Goal: Task Accomplishment & Management: Manage account settings

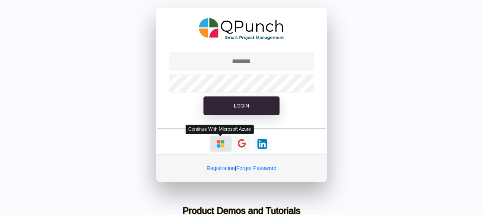
click at [220, 140] on img "button" at bounding box center [221, 144] width 10 height 10
type input "**********"
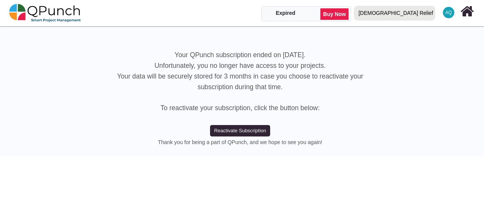
click at [411, 18] on div "[DEMOGRAPHIC_DATA] Relief" at bounding box center [395, 12] width 75 height 13
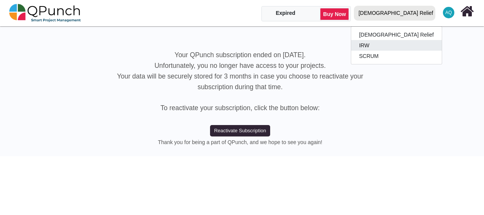
click at [407, 49] on link "IRW" at bounding box center [396, 45] width 91 height 11
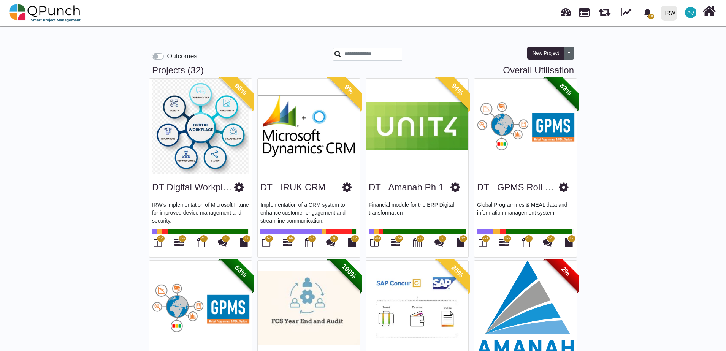
click at [483, 57] on button "Toggle dropdown" at bounding box center [569, 53] width 10 height 13
click at [483, 13] on icon "bell fill" at bounding box center [648, 13] width 8 height 8
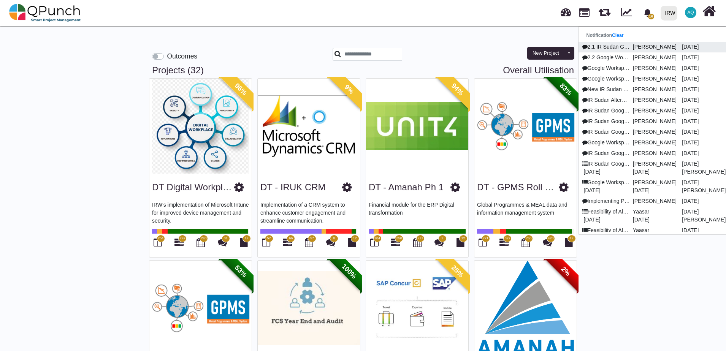
click at [483, 48] on p "[PERSON_NAME]" at bounding box center [654, 47] width 49 height 8
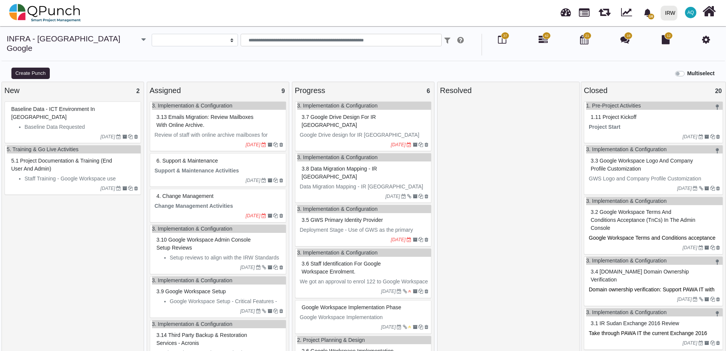
select select
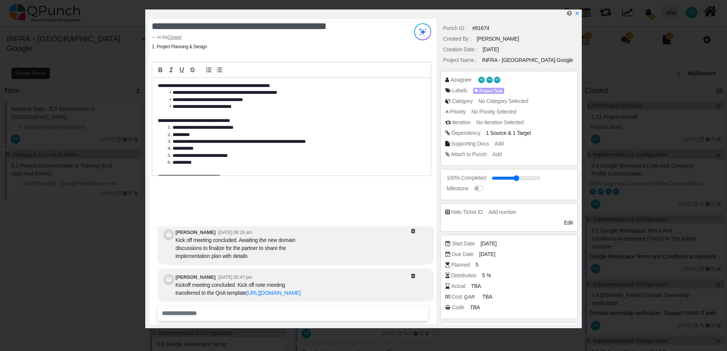
click at [222, 167] on p at bounding box center [289, 170] width 263 height 7
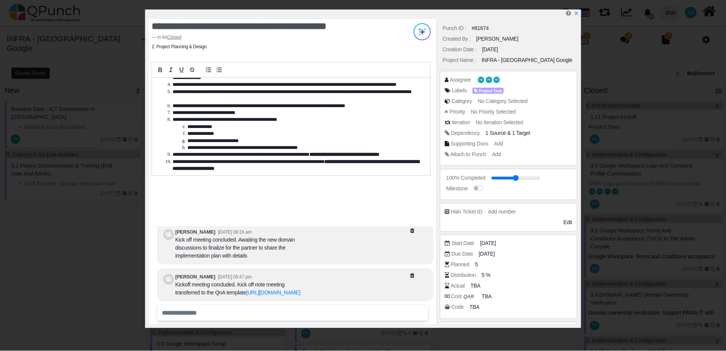
scroll to position [262, 0]
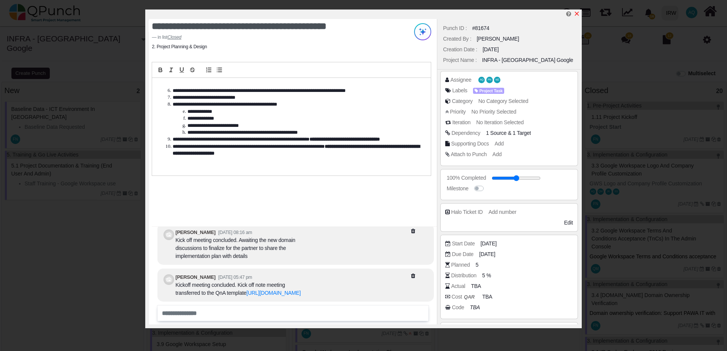
click at [483, 16] on icon "x" at bounding box center [577, 14] width 6 height 6
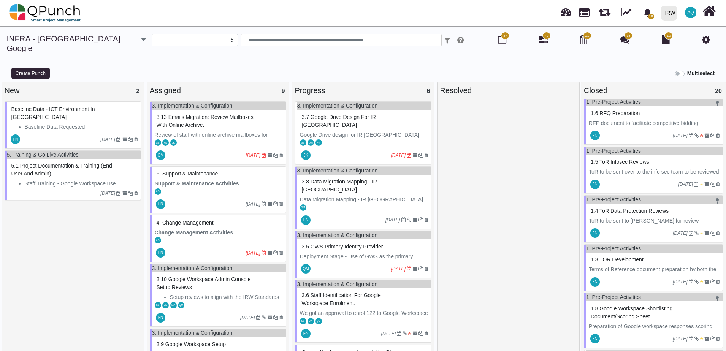
scroll to position [889, 0]
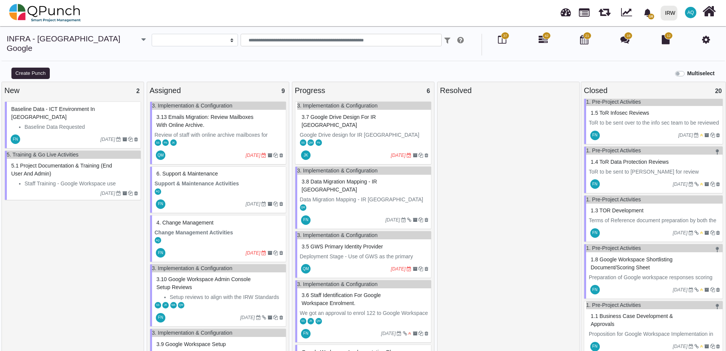
click at [483, 33] on span "42" at bounding box center [547, 35] width 4 height 5
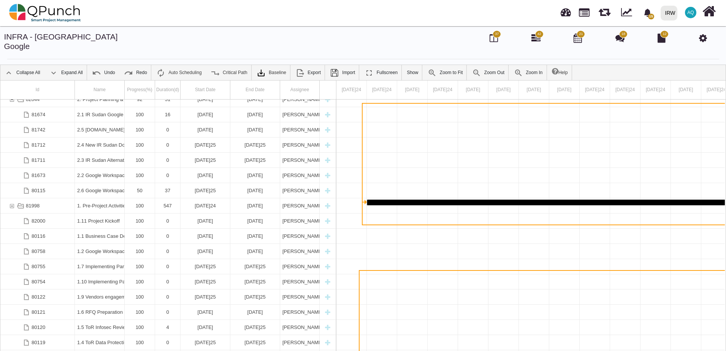
click at [321, 84] on div at bounding box center [319, 90] width 5 height 19
drag, startPoint x: 317, startPoint y: 83, endPoint x: 335, endPoint y: 84, distance: 17.5
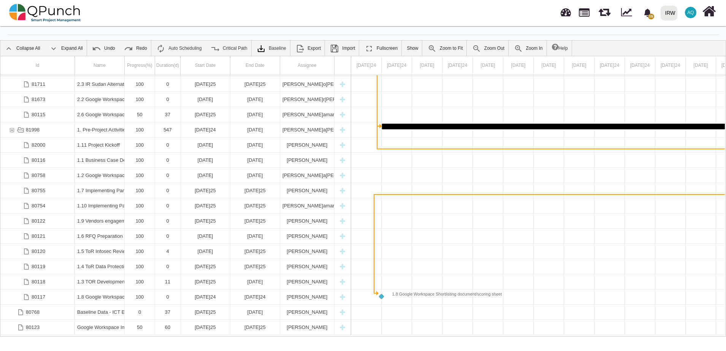
drag, startPoint x: 654, startPoint y: 275, endPoint x: 526, endPoint y: 269, distance: 128.3
click at [445, 292] on div "1.8 Google Workspace Shortlisting document/scoring sheet" at bounding box center [444, 295] width 118 height 6
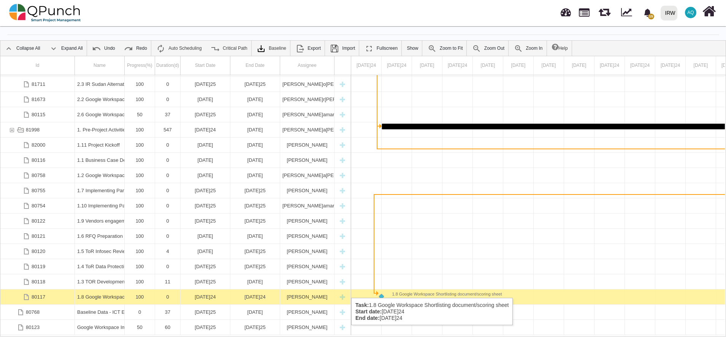
drag, startPoint x: 215, startPoint y: 291, endPoint x: 440, endPoint y: 230, distance: 233.6
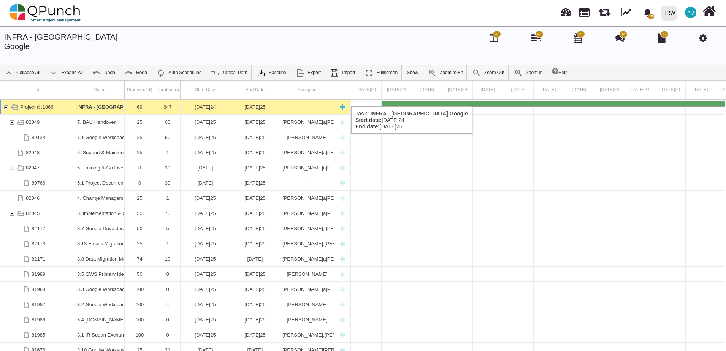
click at [8, 100] on div "ProjectId :1866" at bounding box center [6, 107] width 7 height 15
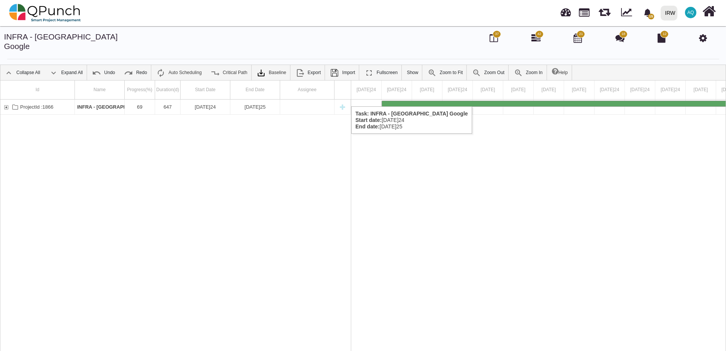
click at [8, 100] on div "ProjectId :1866" at bounding box center [6, 107] width 7 height 15
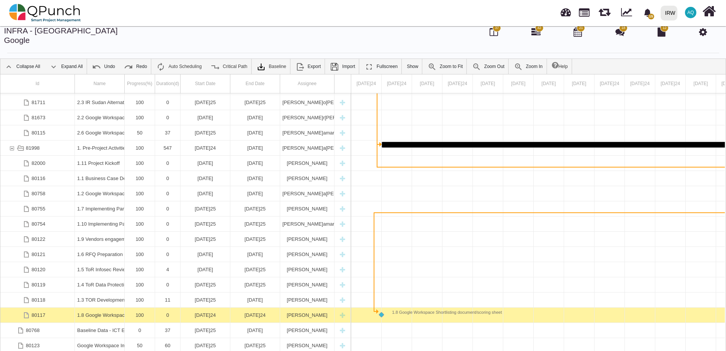
scroll to position [24, 0]
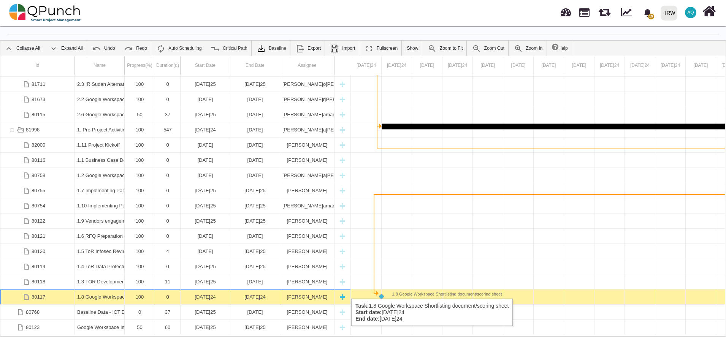
click at [211, 292] on div "[DATE]24" at bounding box center [205, 297] width 45 height 15
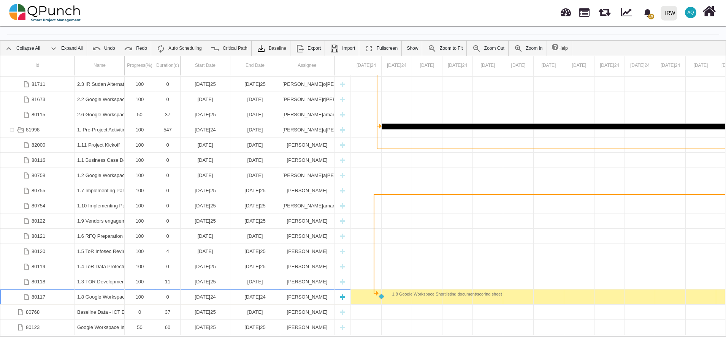
click at [211, 292] on div "[DATE]24" at bounding box center [205, 297] width 45 height 15
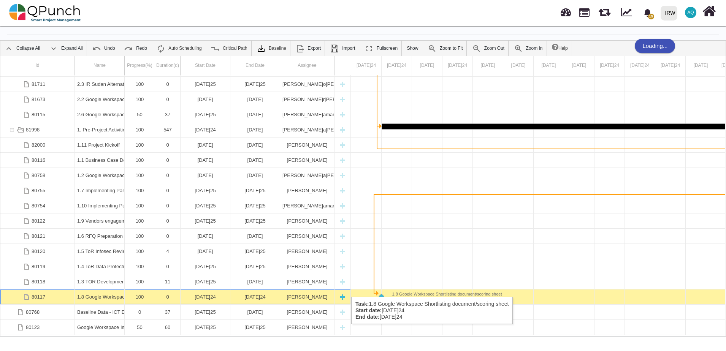
click at [219, 290] on div "[DATE]24" at bounding box center [205, 297] width 45 height 15
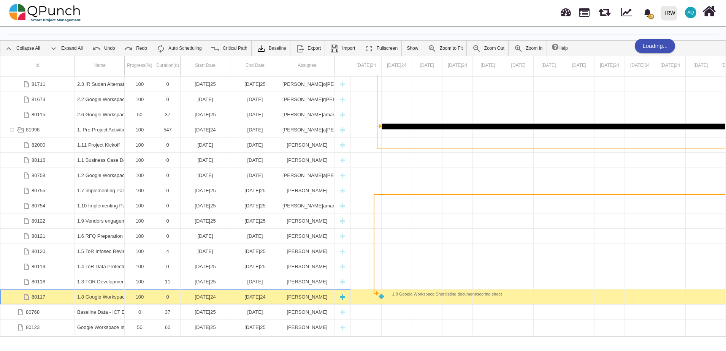
click at [219, 290] on div "[DATE]24" at bounding box center [205, 297] width 45 height 15
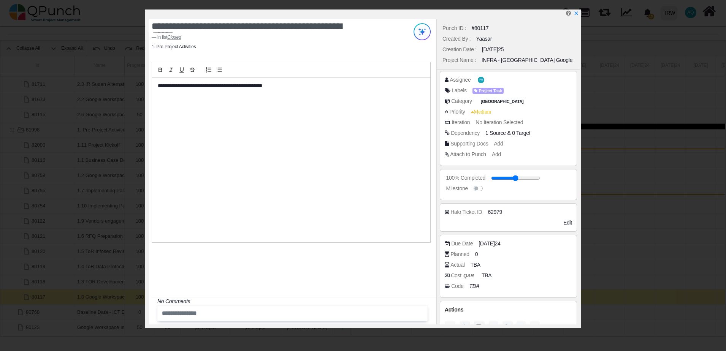
drag, startPoint x: 219, startPoint y: 289, endPoint x: 553, endPoint y: 130, distance: 370.0
click at [553, 130] on div "Dependency 1 Source & 0 Target" at bounding box center [510, 133] width 131 height 8
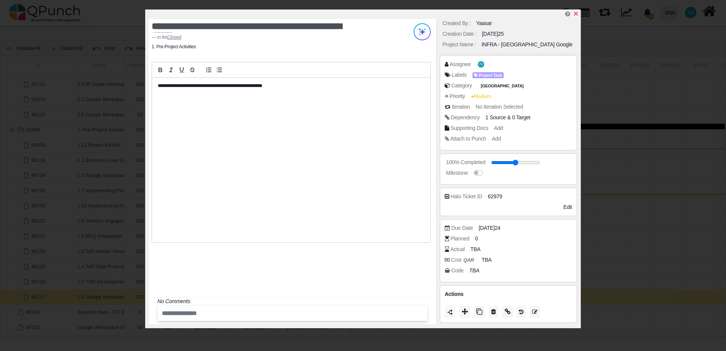
click at [577, 16] on icon "x" at bounding box center [576, 14] width 6 height 6
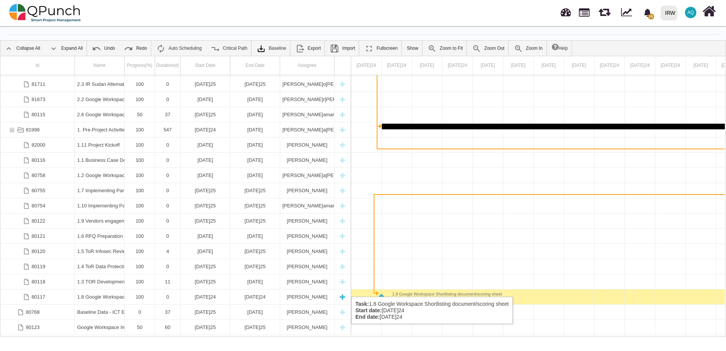
drag, startPoint x: 192, startPoint y: 289, endPoint x: 153, endPoint y: 285, distance: 39.4
click at [153, 290] on div "100" at bounding box center [140, 297] width 30 height 15
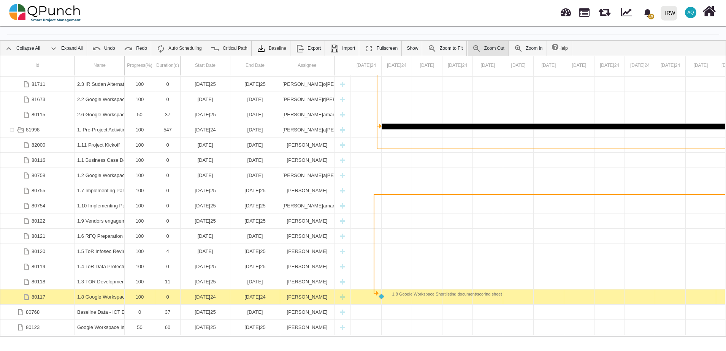
click at [488, 43] on link "Zoom Out" at bounding box center [489, 48] width 40 height 15
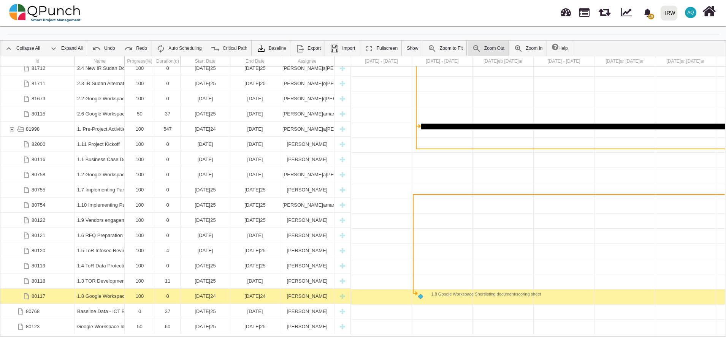
scroll to position [385, 0]
click at [488, 43] on link "Zoom Out" at bounding box center [489, 48] width 40 height 15
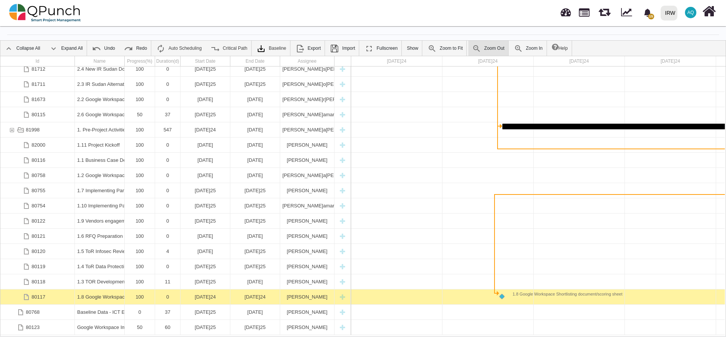
scroll to position [0, 6]
click at [488, 43] on link "Zoom Out" at bounding box center [489, 48] width 40 height 15
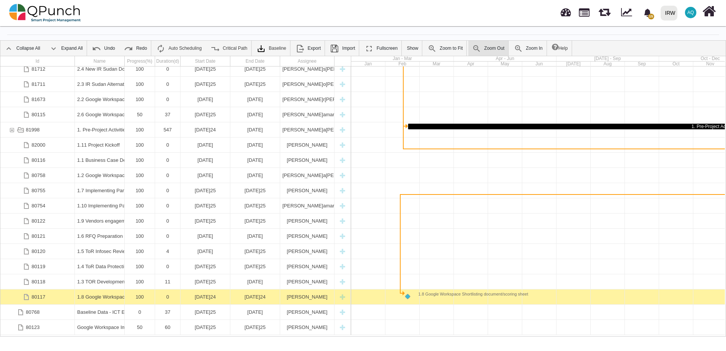
click at [488, 43] on link "Zoom Out" at bounding box center [489, 48] width 40 height 15
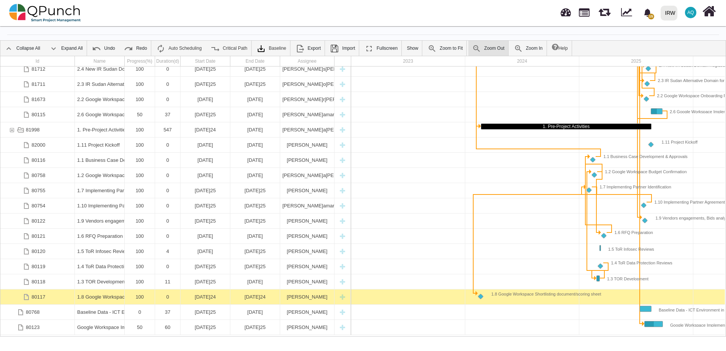
click at [488, 43] on link "Zoom Out" at bounding box center [489, 48] width 40 height 15
drag, startPoint x: 481, startPoint y: 326, endPoint x: 558, endPoint y: 323, distance: 76.9
click at [558, 323] on div at bounding box center [579, 327] width 456 height 15
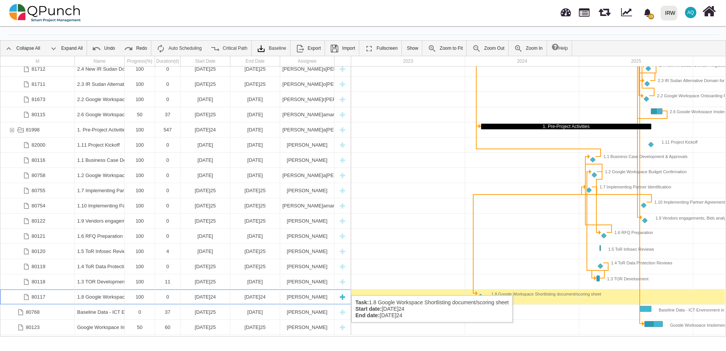
click at [218, 290] on div "[DATE]24" at bounding box center [205, 297] width 45 height 15
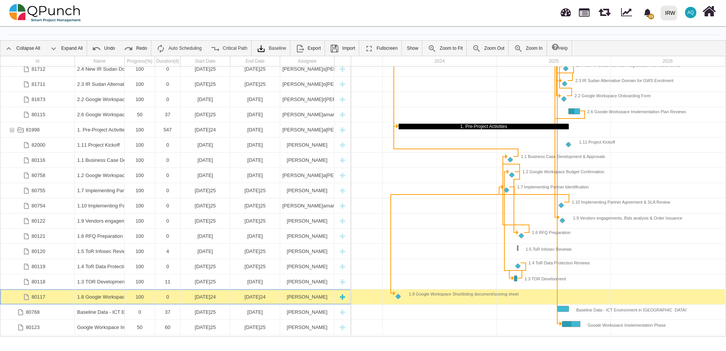
click at [218, 290] on div "[DATE]24" at bounding box center [205, 297] width 45 height 15
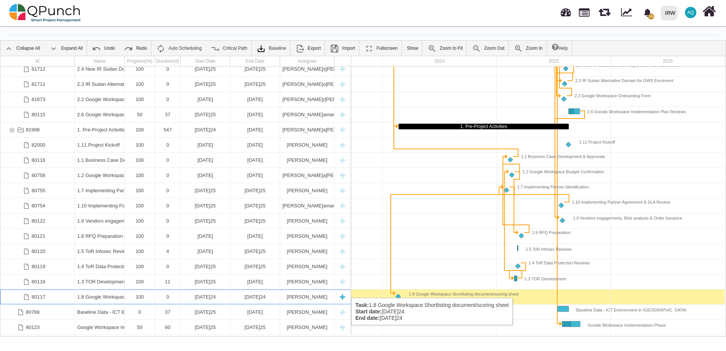
drag, startPoint x: 223, startPoint y: 291, endPoint x: 200, endPoint y: 290, distance: 22.5
click at [200, 290] on div "[DATE]24" at bounding box center [205, 297] width 45 height 15
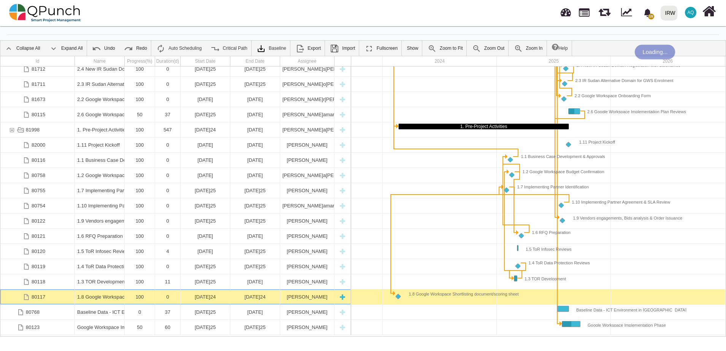
click at [200, 290] on div "[DATE]24" at bounding box center [205, 297] width 45 height 15
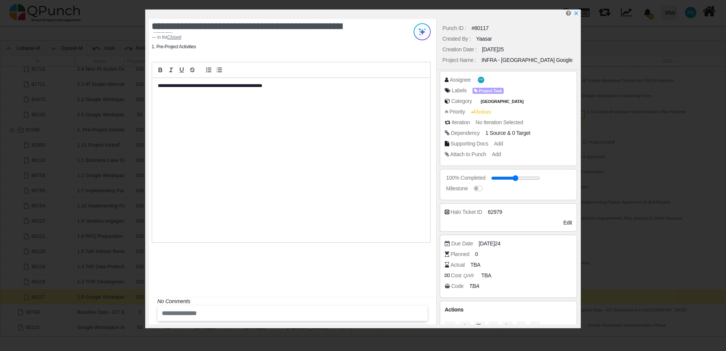
click at [176, 38] on u "Closed" at bounding box center [174, 37] width 14 height 5
click at [496, 245] on span "[DATE]24" at bounding box center [491, 244] width 22 height 8
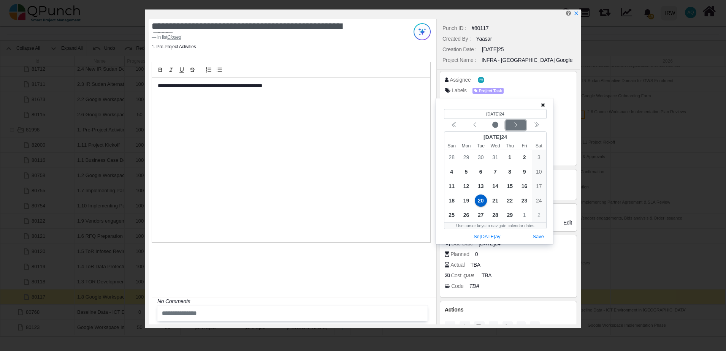
click at [519, 125] on icon "chevron left" at bounding box center [516, 125] width 6 height 6
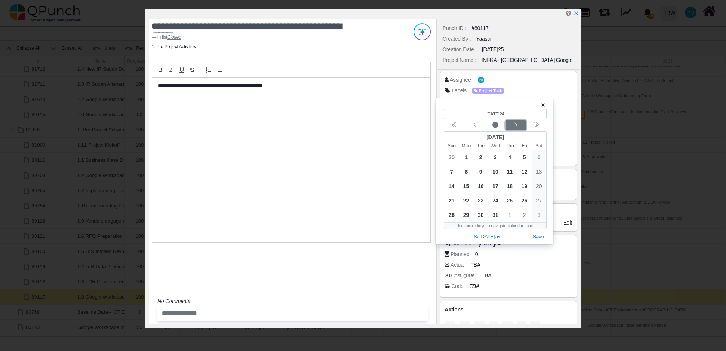
click at [519, 125] on icon "chevron left" at bounding box center [516, 125] width 6 height 6
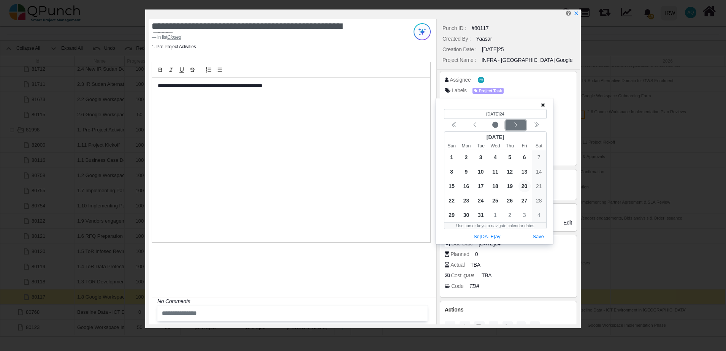
click at [519, 125] on icon "chevron left" at bounding box center [516, 125] width 6 height 6
click at [509, 204] on span "20" at bounding box center [510, 201] width 12 height 12
click at [542, 235] on button "Save" at bounding box center [538, 237] width 17 height 10
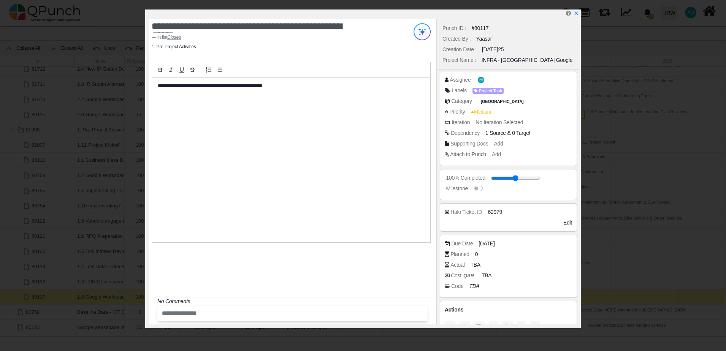
click at [579, 15] on icon "x" at bounding box center [576, 13] width 5 height 5
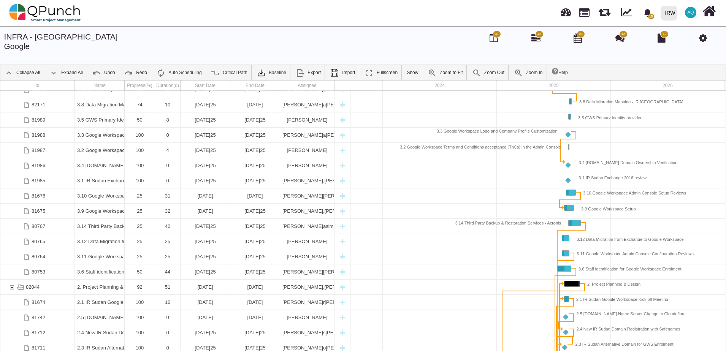
scroll to position [0, 0]
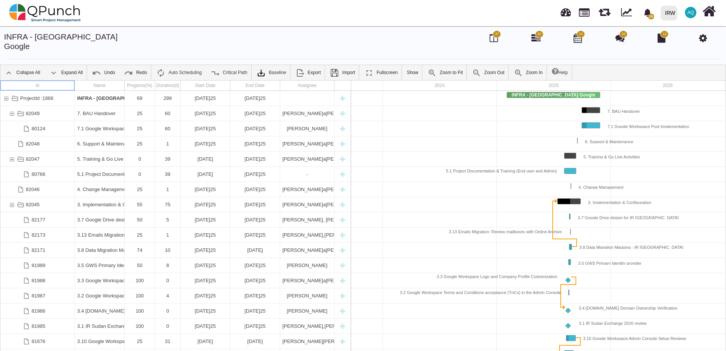
click at [43, 81] on div "Id" at bounding box center [37, 86] width 75 height 10
click at [64, 81] on div "Id" at bounding box center [37, 86] width 75 height 10
click at [647, 16] on icon "bell fill" at bounding box center [648, 13] width 8 height 8
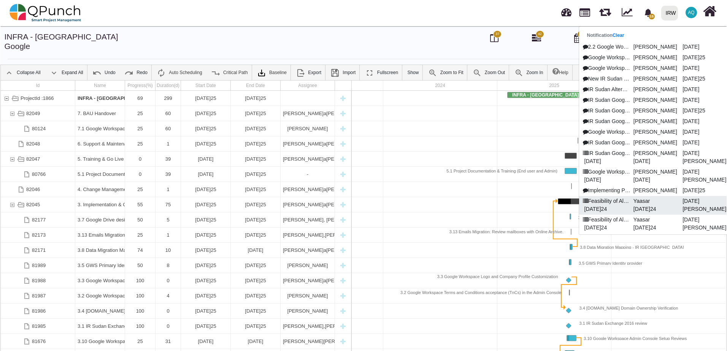
scroll to position [2, 0]
click at [640, 202] on p "Yaasar" at bounding box center [654, 200] width 49 height 8
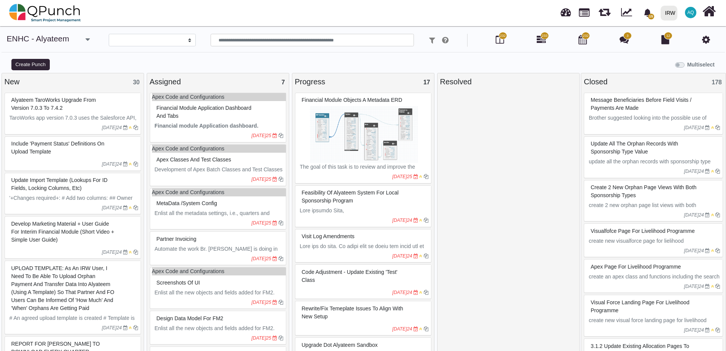
select select
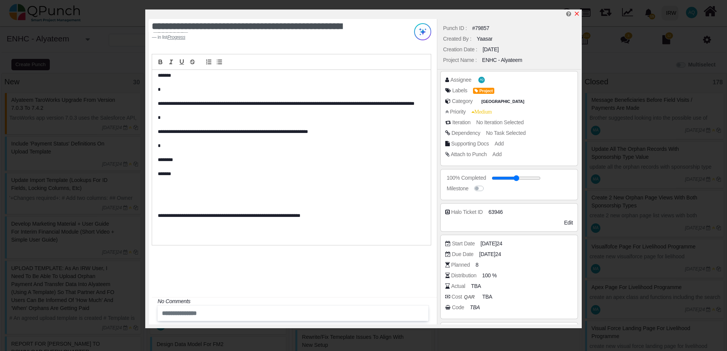
click at [578, 16] on icon "x" at bounding box center [577, 14] width 4 height 4
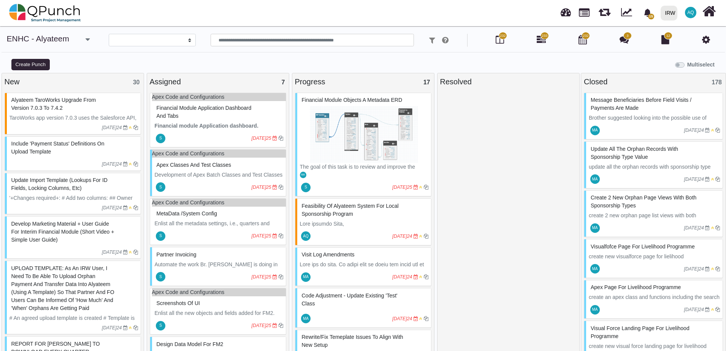
scroll to position [5, 0]
click at [591, 12] on div at bounding box center [586, 12] width 19 height 25
click at [585, 12] on link at bounding box center [584, 11] width 11 height 13
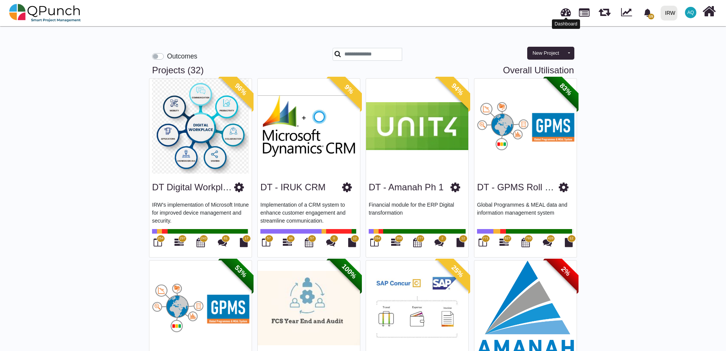
click at [568, 15] on link at bounding box center [566, 11] width 10 height 13
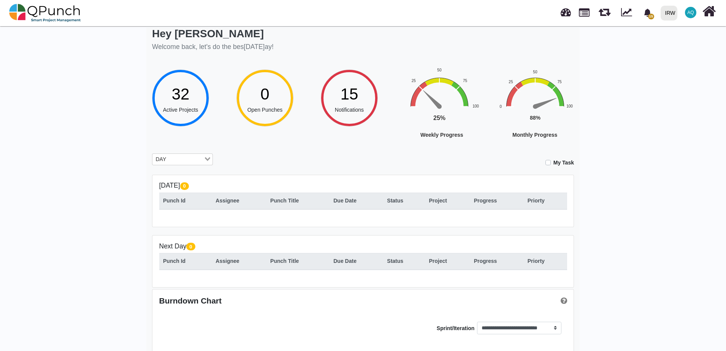
scroll to position [25, 0]
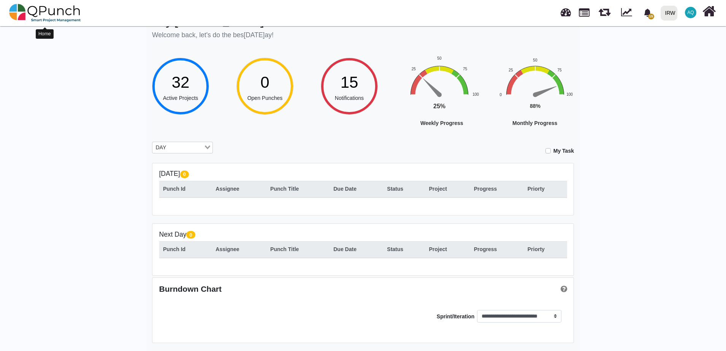
click at [50, 16] on img at bounding box center [45, 13] width 72 height 23
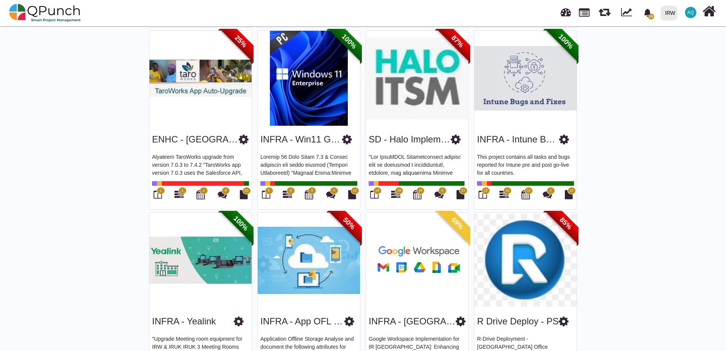
scroll to position [1187, 0]
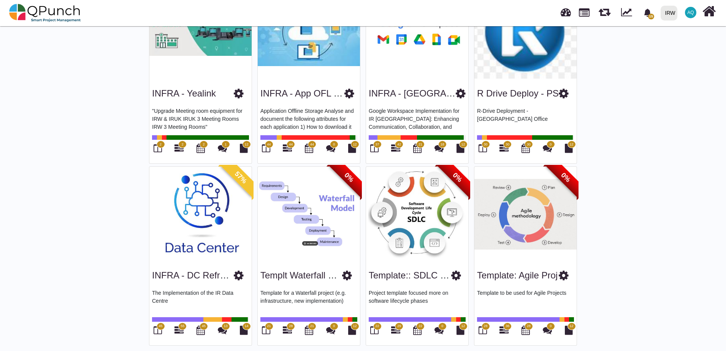
click at [349, 271] on icon at bounding box center [347, 275] width 10 height 11
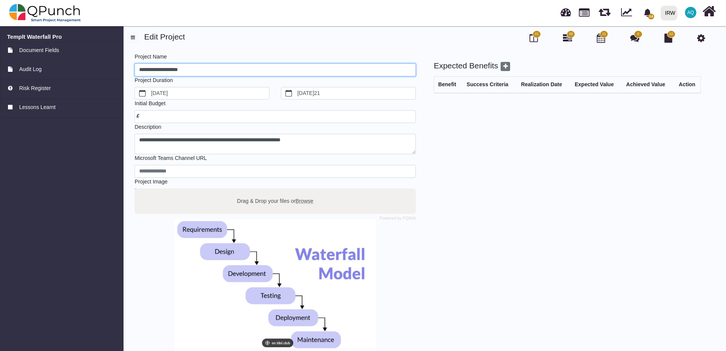
click at [175, 68] on input "**********" at bounding box center [275, 70] width 281 height 13
click at [153, 68] on input "**********" at bounding box center [275, 70] width 281 height 13
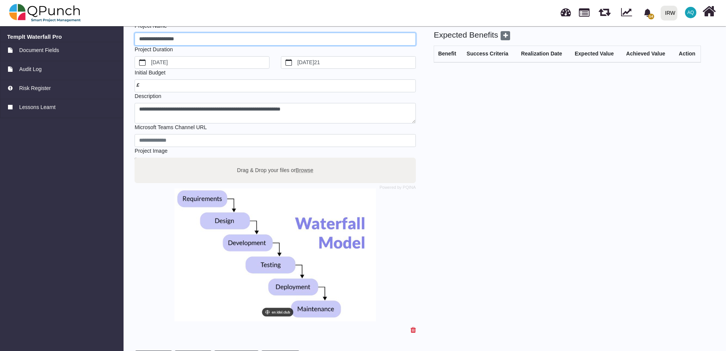
scroll to position [54, 0]
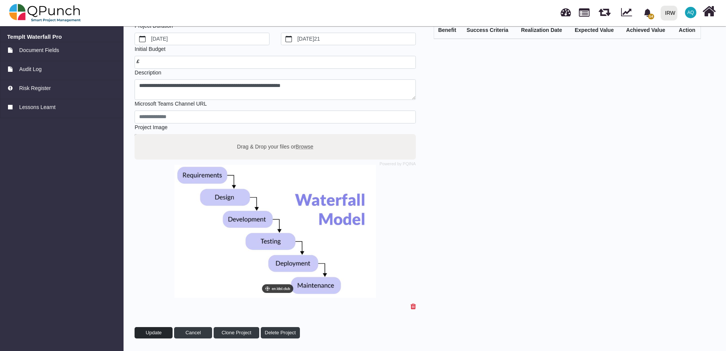
type input "**********"
click at [155, 327] on button "Update" at bounding box center [154, 332] width 38 height 11
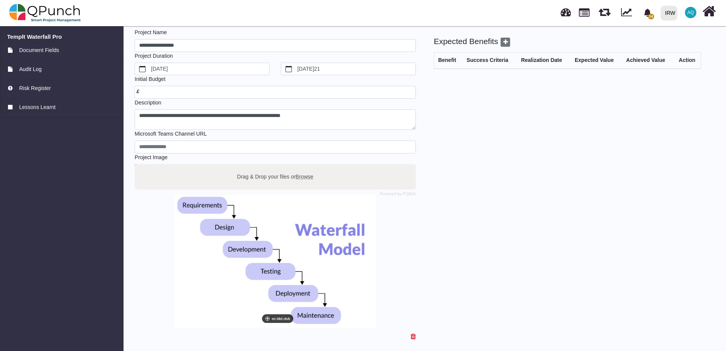
scroll to position [0, 0]
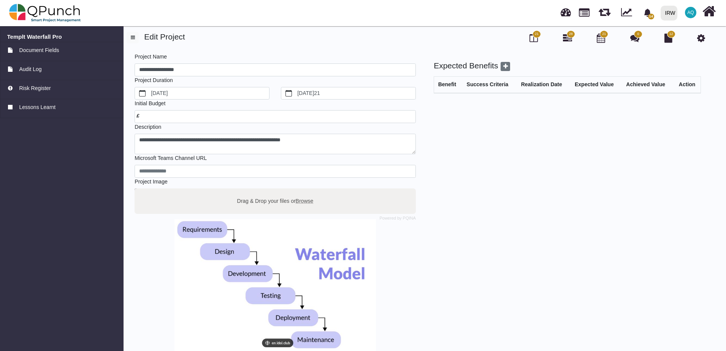
click at [564, 38] on icon at bounding box center [567, 37] width 9 height 9
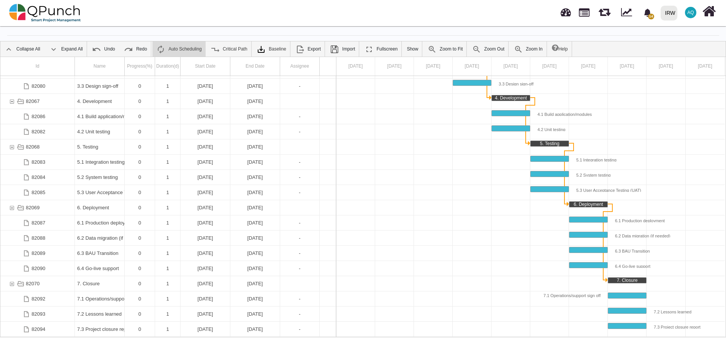
scroll to position [24, 0]
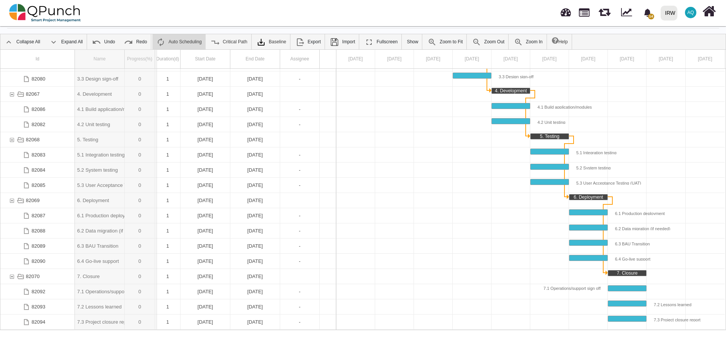
drag, startPoint x: 125, startPoint y: 60, endPoint x: 157, endPoint y: 60, distance: 31.9
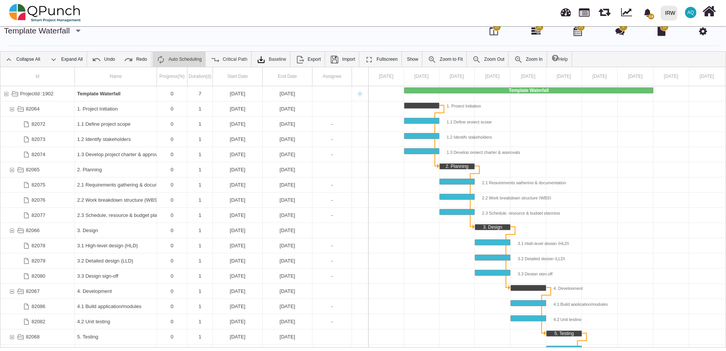
scroll to position [0, 0]
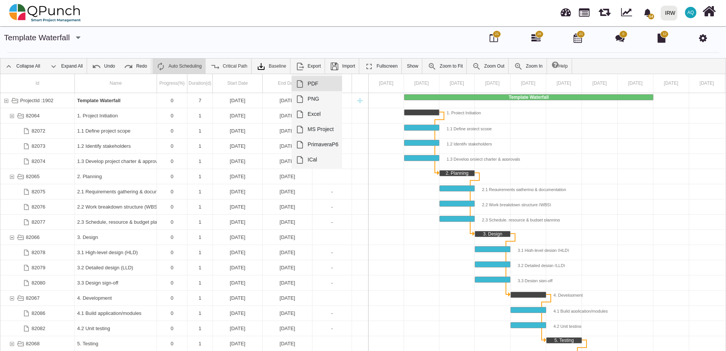
click at [313, 79] on link "PDF" at bounding box center [317, 83] width 51 height 15
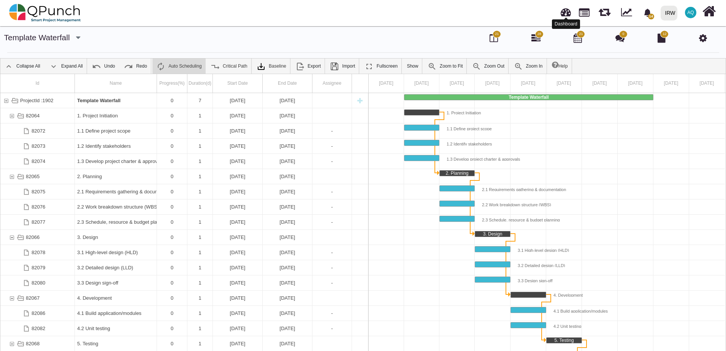
click at [567, 17] on div at bounding box center [566, 18] width 4 height 2
click at [567, 15] on link at bounding box center [566, 11] width 10 height 13
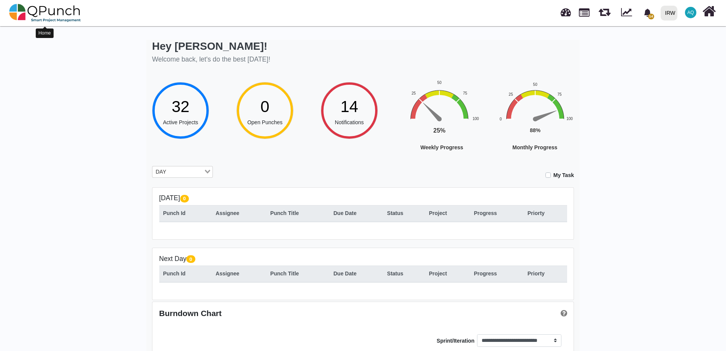
click at [56, 7] on img at bounding box center [45, 13] width 72 height 23
